Goal: Transaction & Acquisition: Purchase product/service

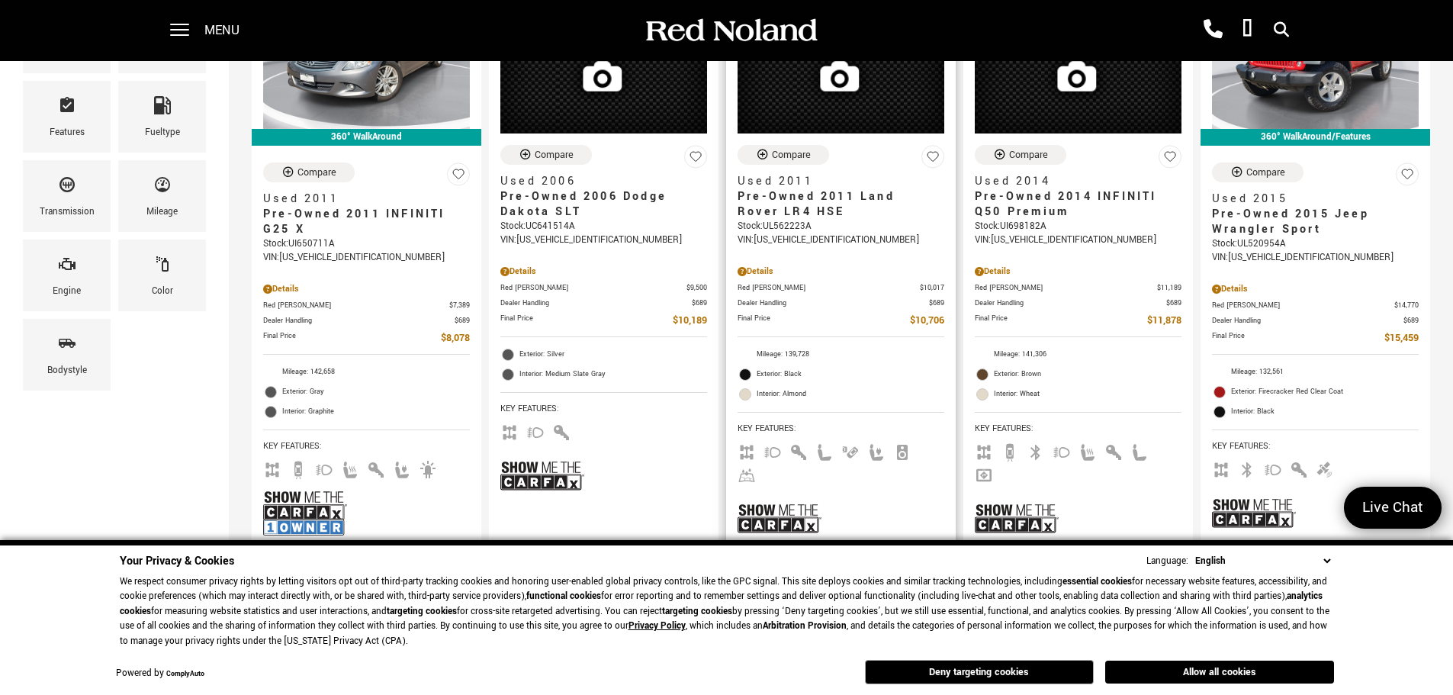
scroll to position [305, 0]
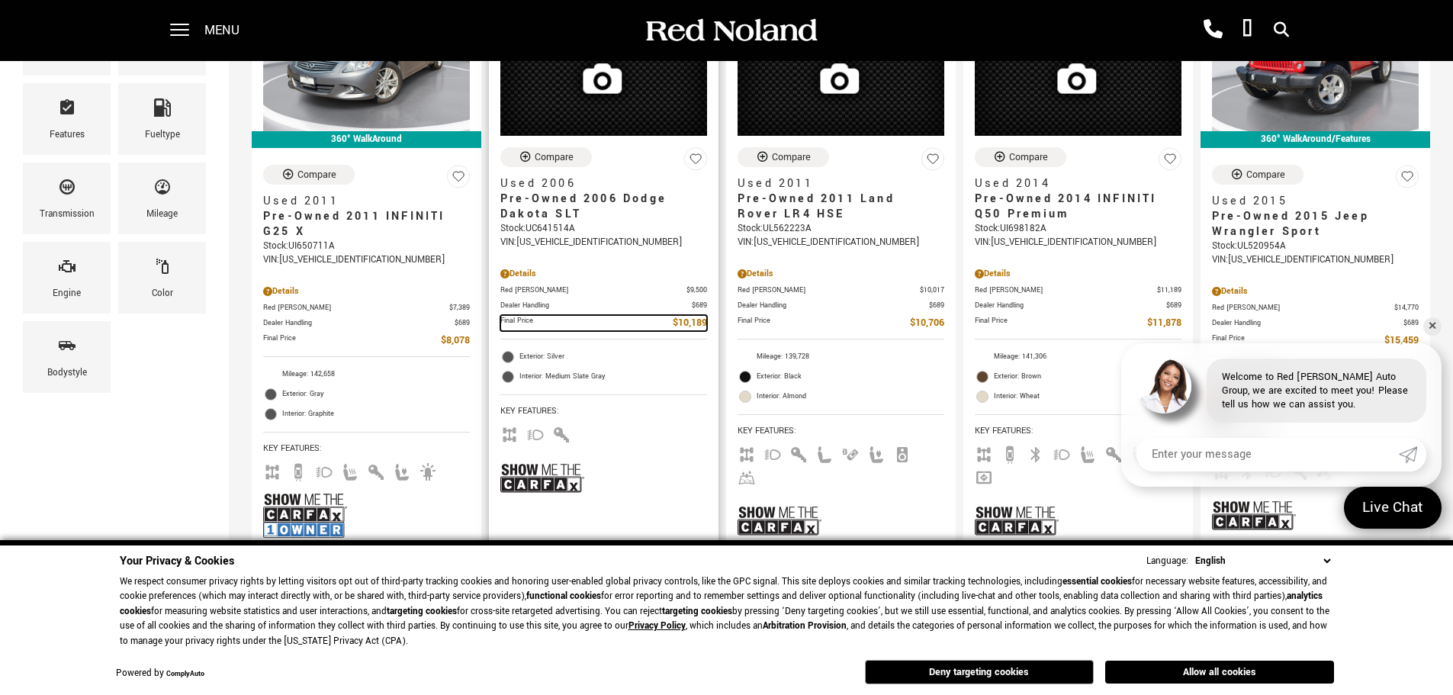
click at [636, 329] on span "Final Price" at bounding box center [586, 323] width 172 height 16
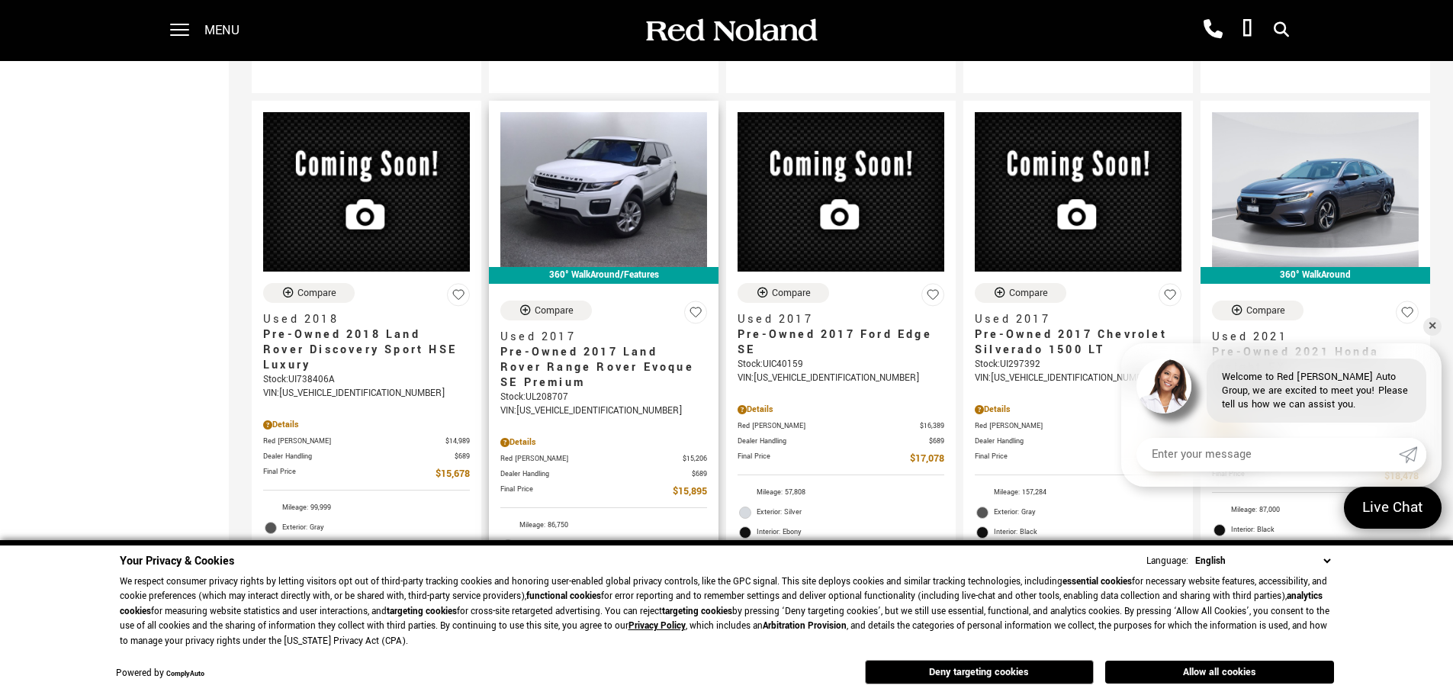
scroll to position [839, 0]
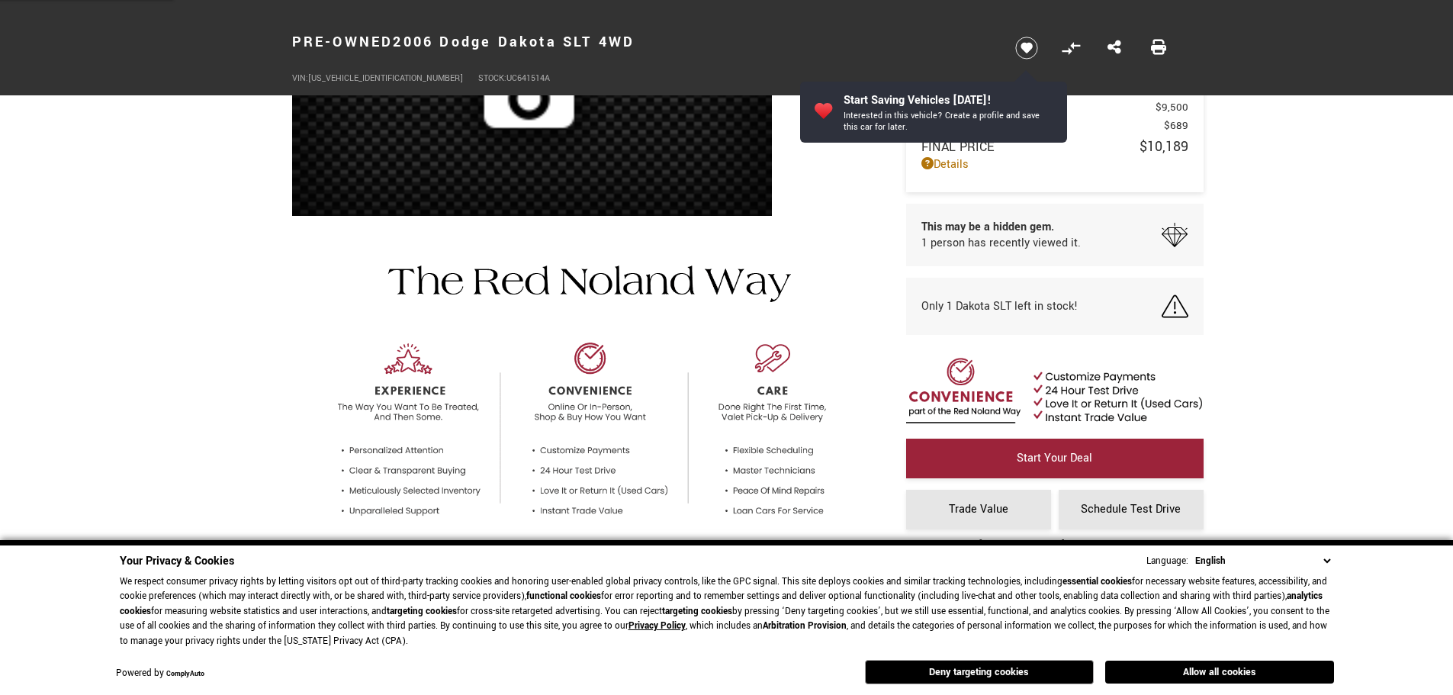
scroll to position [305, 0]
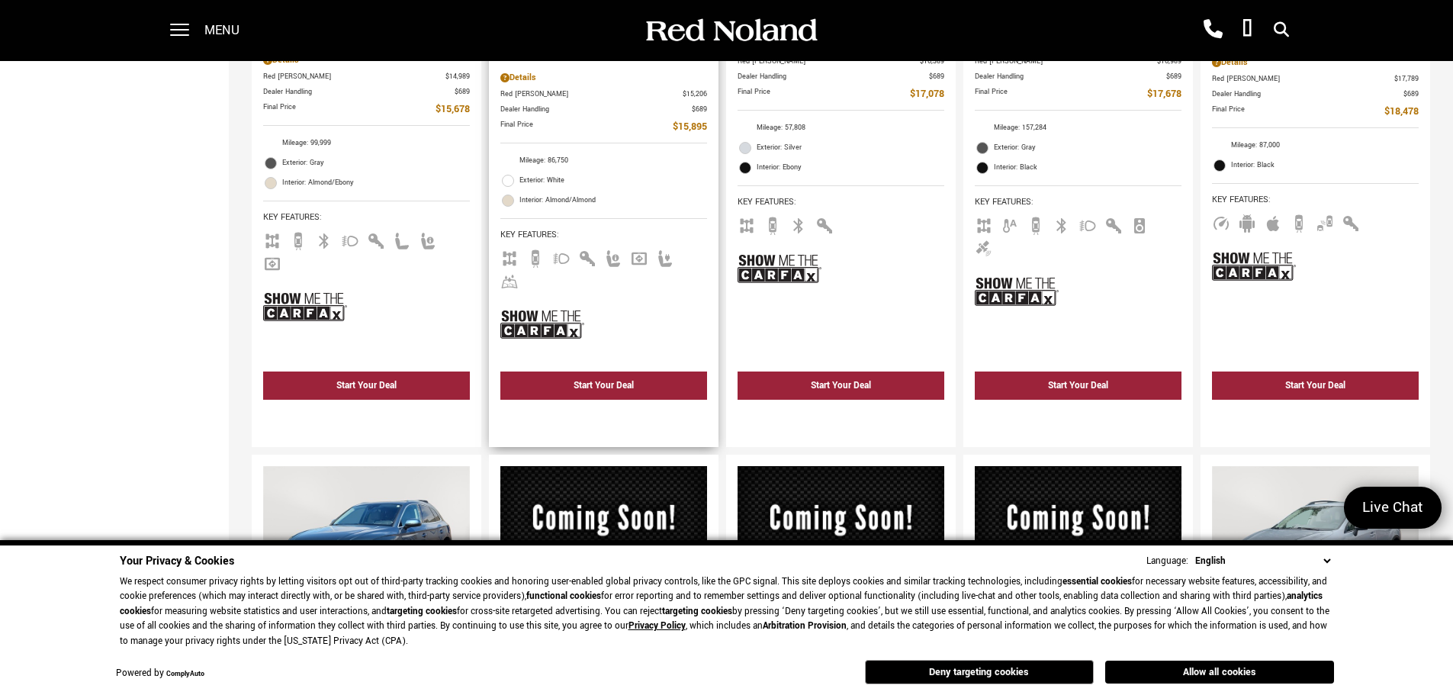
scroll to position [1907, 0]
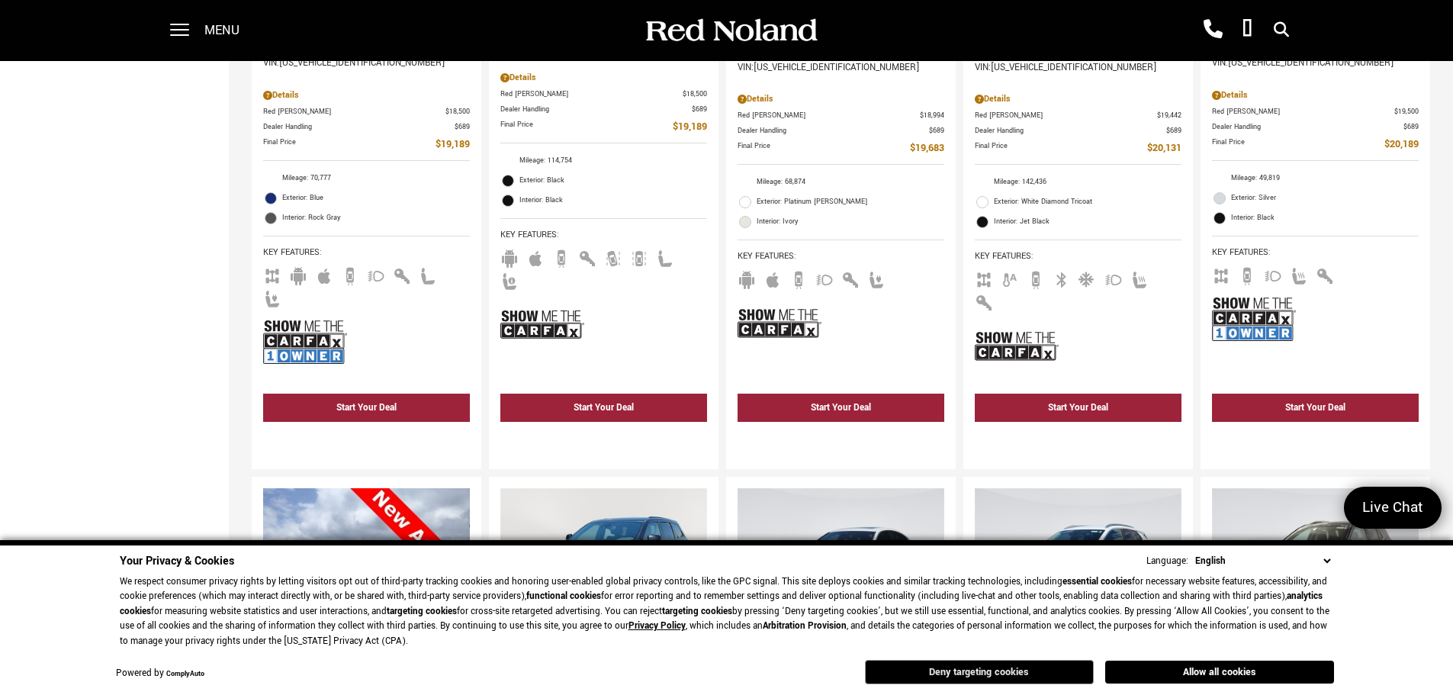
click at [987, 680] on button "Deny targeting cookies" at bounding box center [979, 672] width 229 height 24
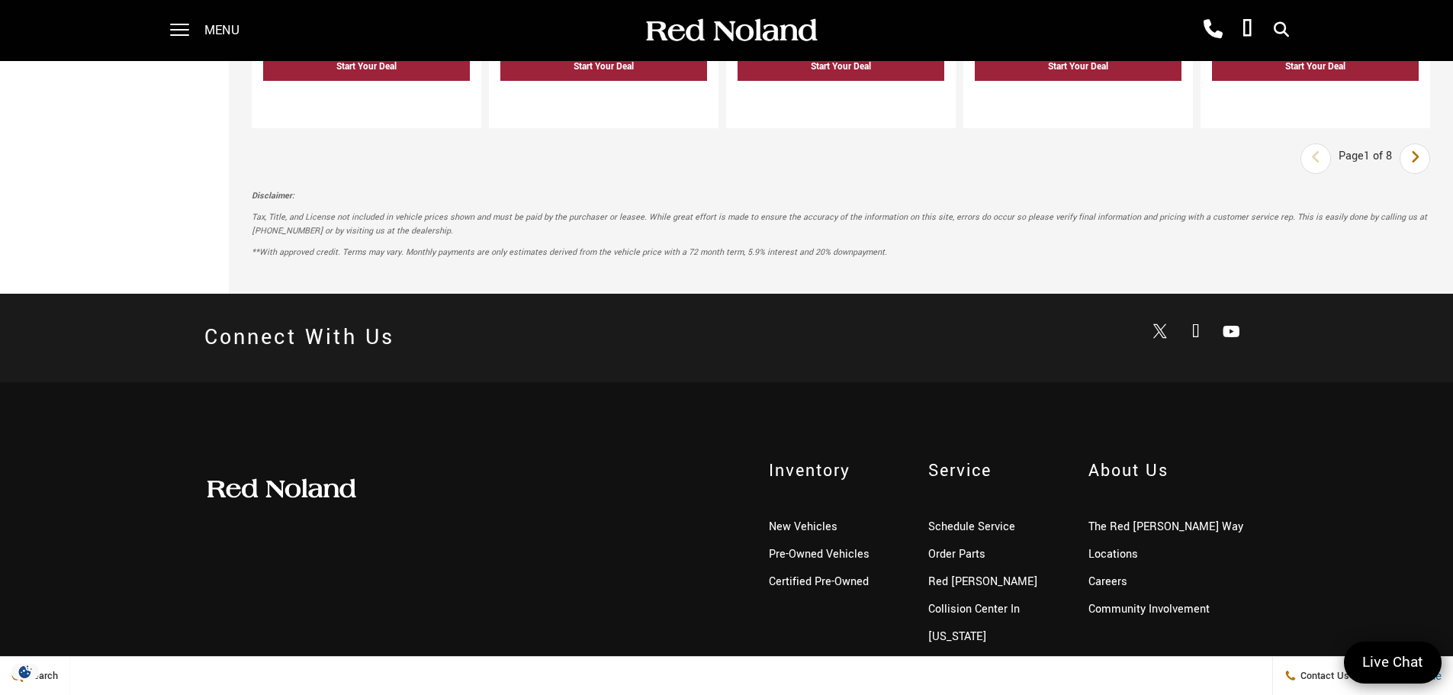
scroll to position [3029, 0]
drag, startPoint x: 166, startPoint y: 484, endPoint x: 167, endPoint y: 471, distance: 13.1
